Goal: Check status: Check status

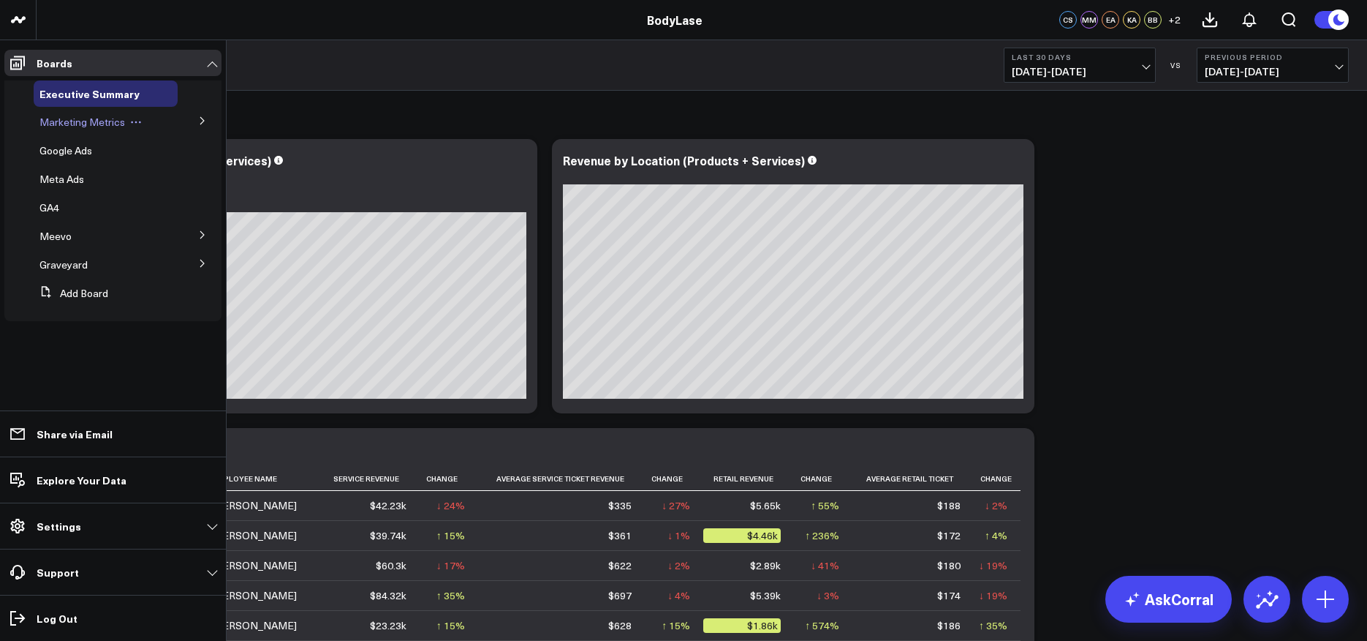
click at [94, 126] on span "Marketing Metrics" at bounding box center [82, 122] width 86 height 14
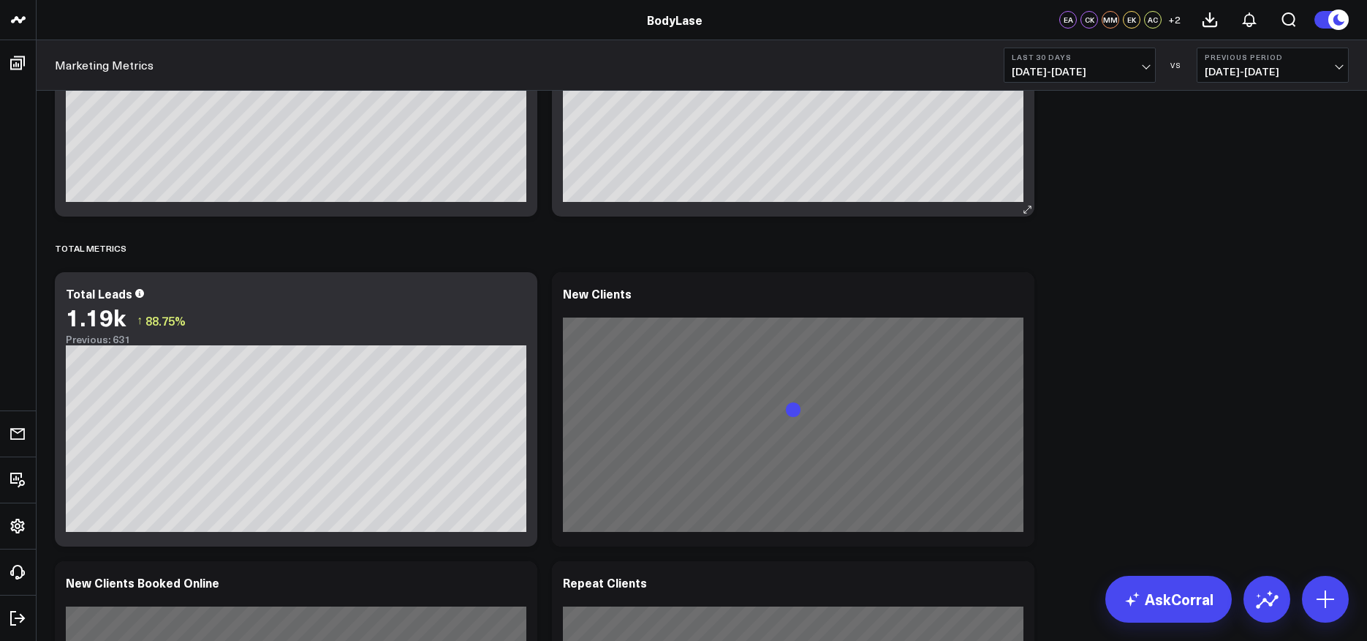
scroll to position [815, 0]
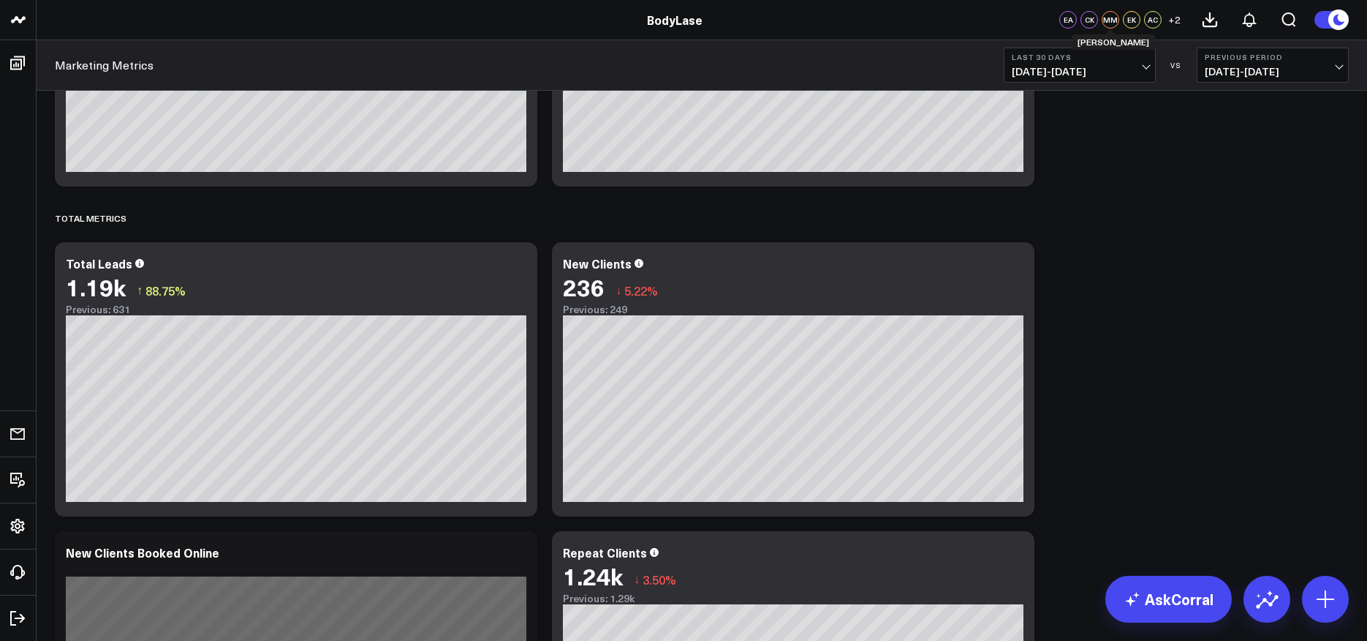
click at [1130, 60] on b "Last 30 Days" at bounding box center [1080, 57] width 136 height 9
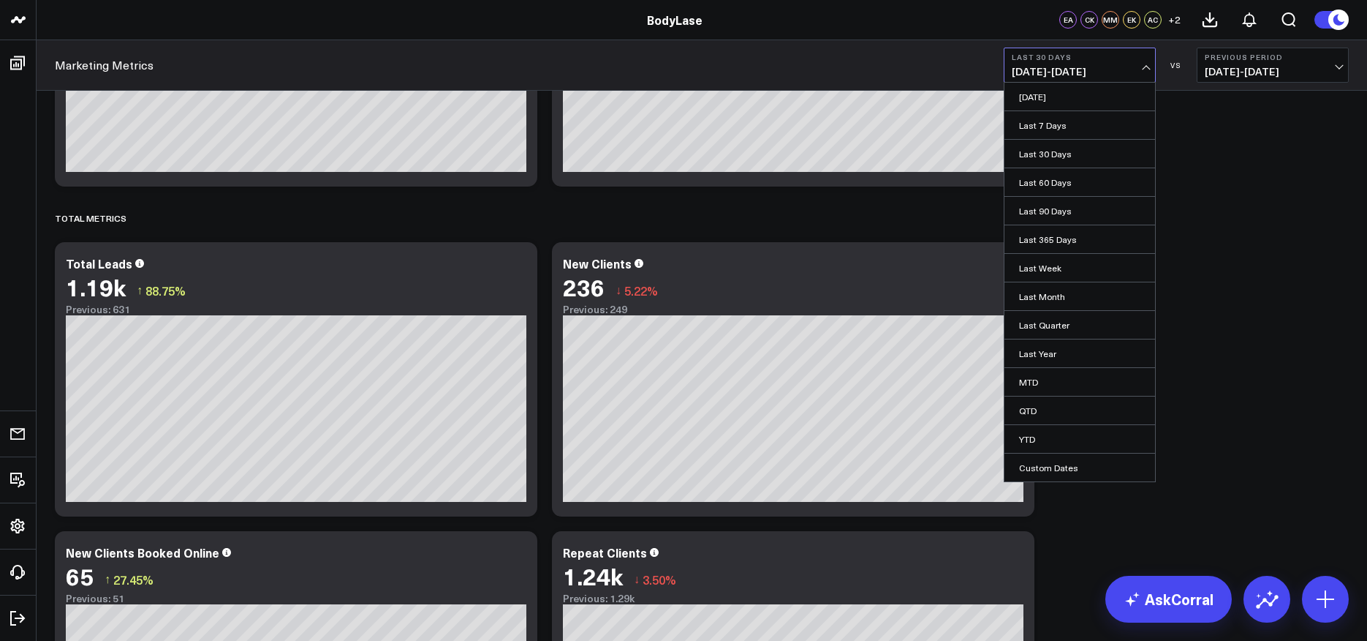
click at [1067, 467] on link "Custom Dates" at bounding box center [1080, 467] width 151 height 28
select select "8"
select select "2025"
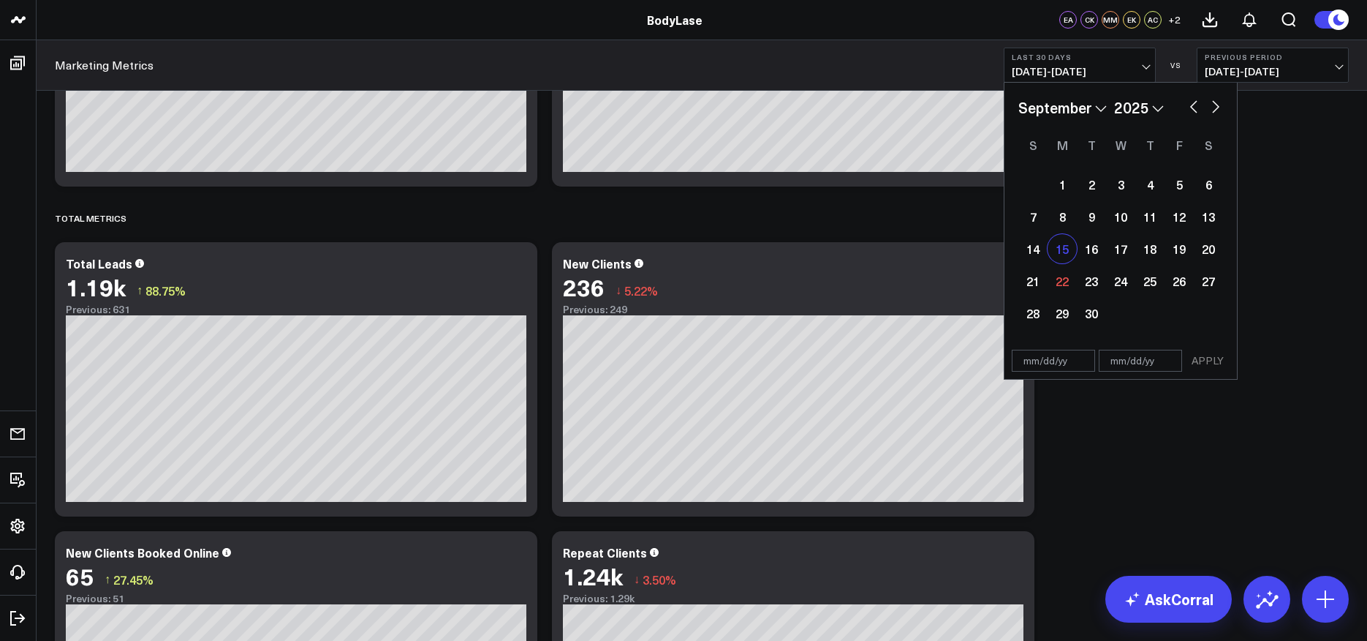
click at [1060, 244] on div "15" at bounding box center [1062, 248] width 29 height 29
type input "[DATE]"
select select "8"
select select "2025"
click at [1025, 291] on div "21" at bounding box center [1033, 280] width 29 height 29
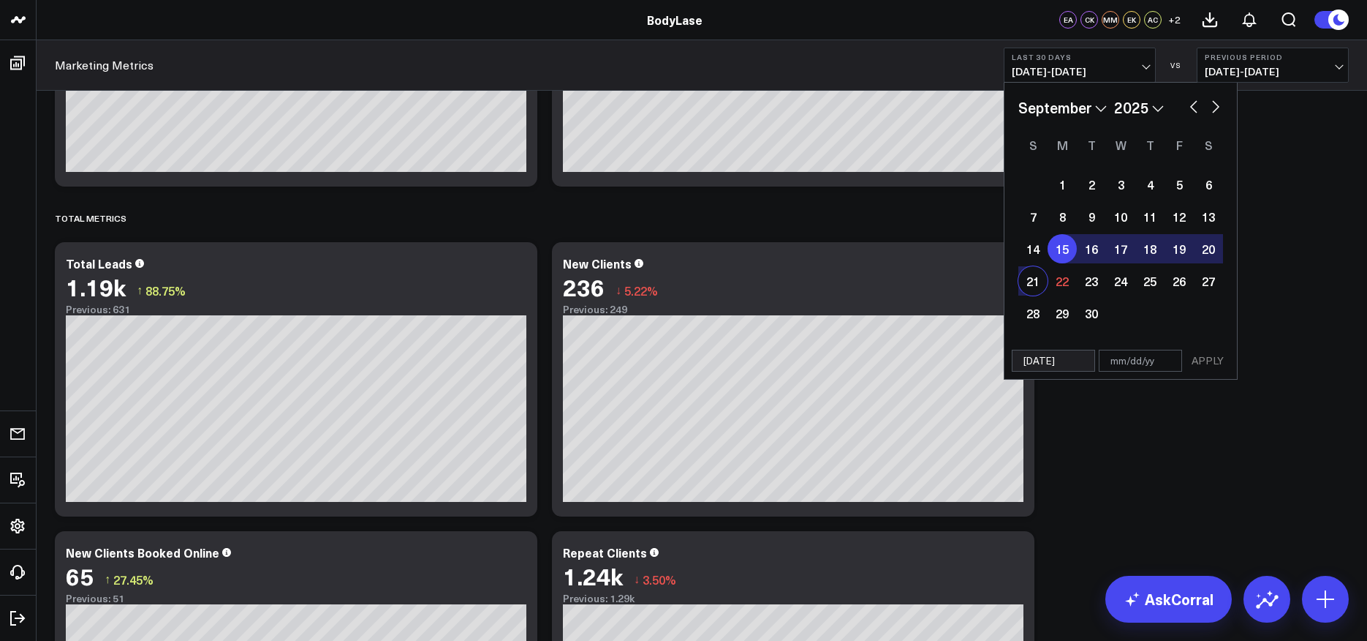
type input "[DATE]"
select select "8"
select select "2025"
click at [1208, 363] on button "APPLY" at bounding box center [1208, 361] width 44 height 22
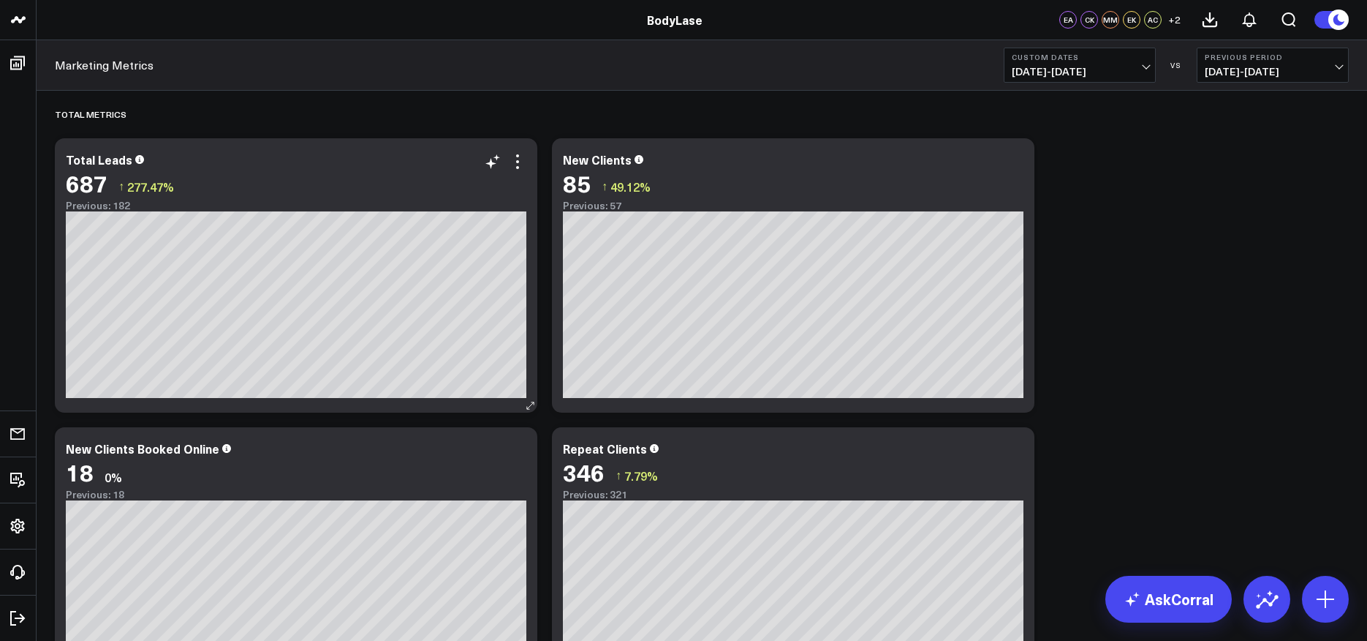
scroll to position [910, 0]
